Goal: Complete application form: Complete application form

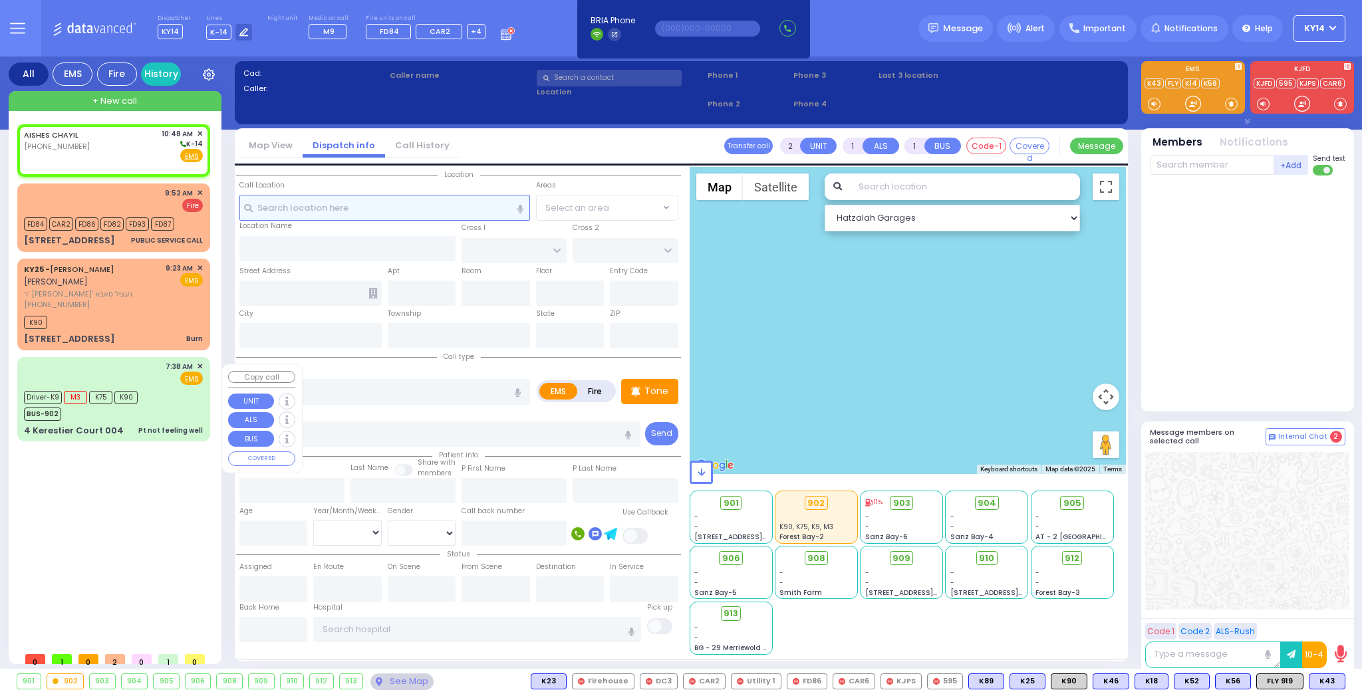
select select
radio input "true"
select select
type input "10:48"
select select "Hatzalah Garages"
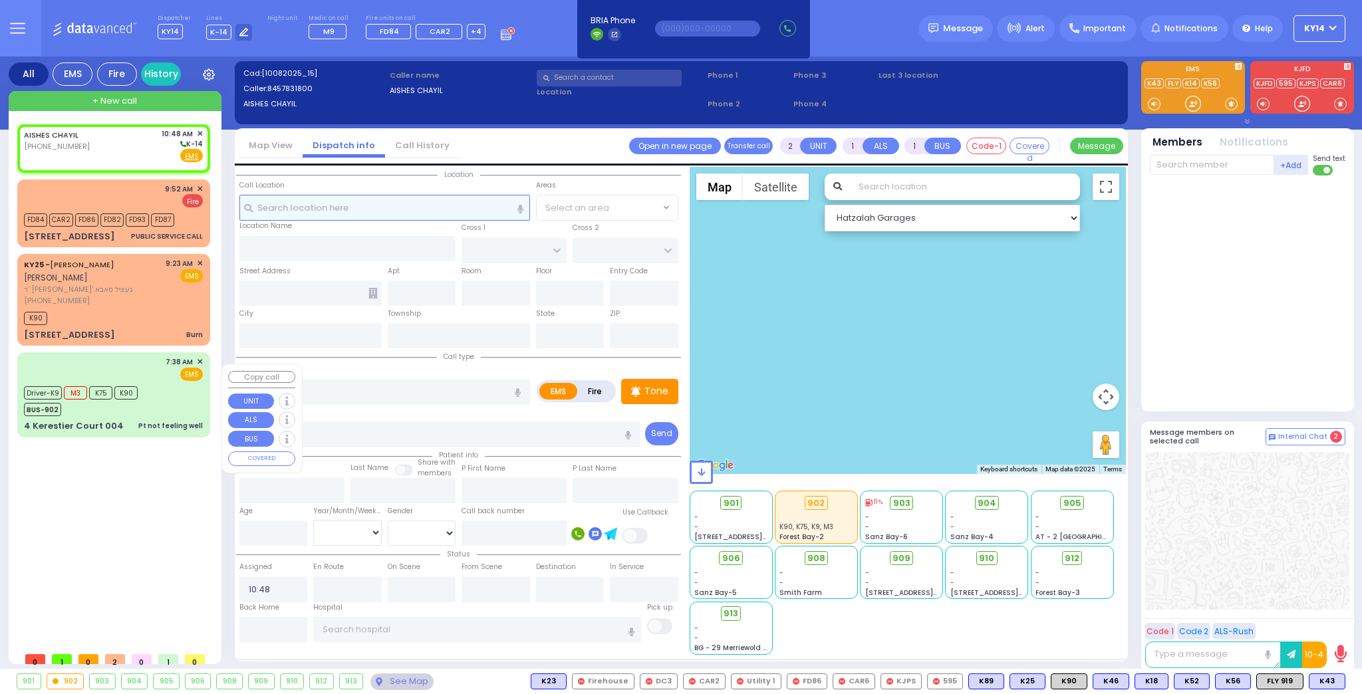
select select
radio input "true"
select select
select select "Hatzalah Garages"
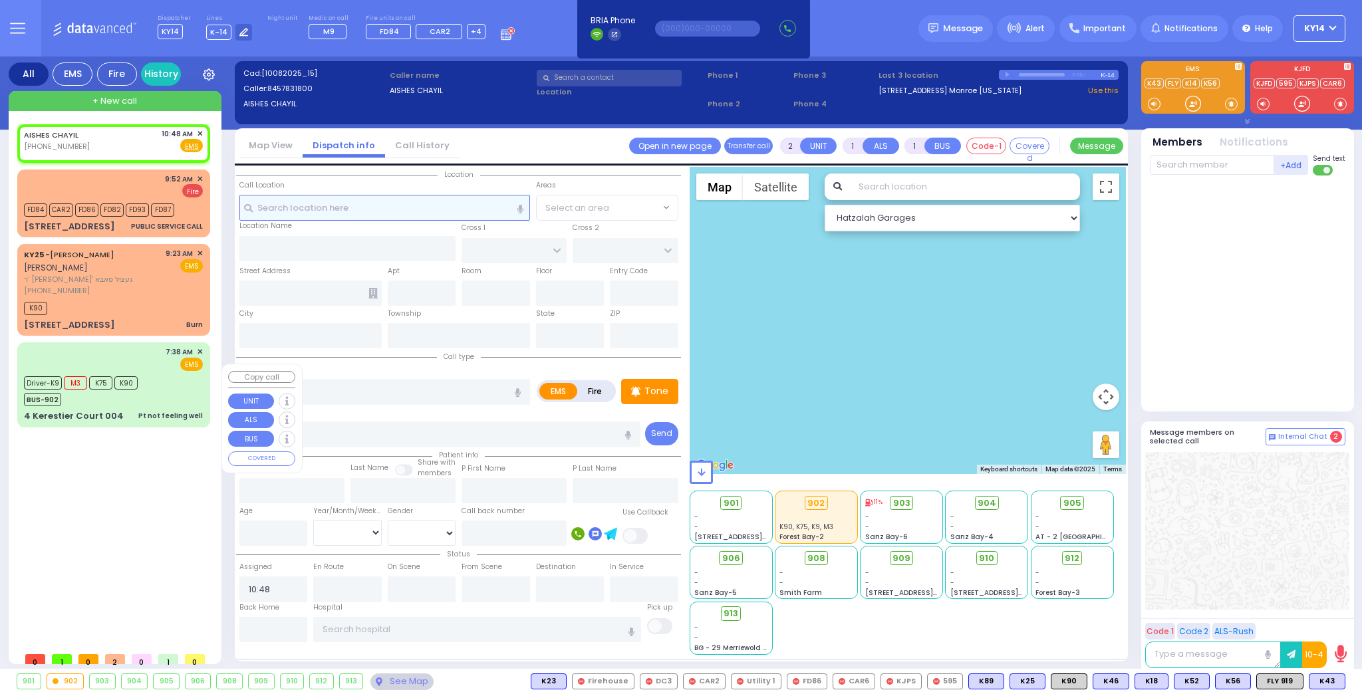
select select
radio input "true"
select select
select select "Hatzalah Garages"
